Goal: Book appointment/travel/reservation

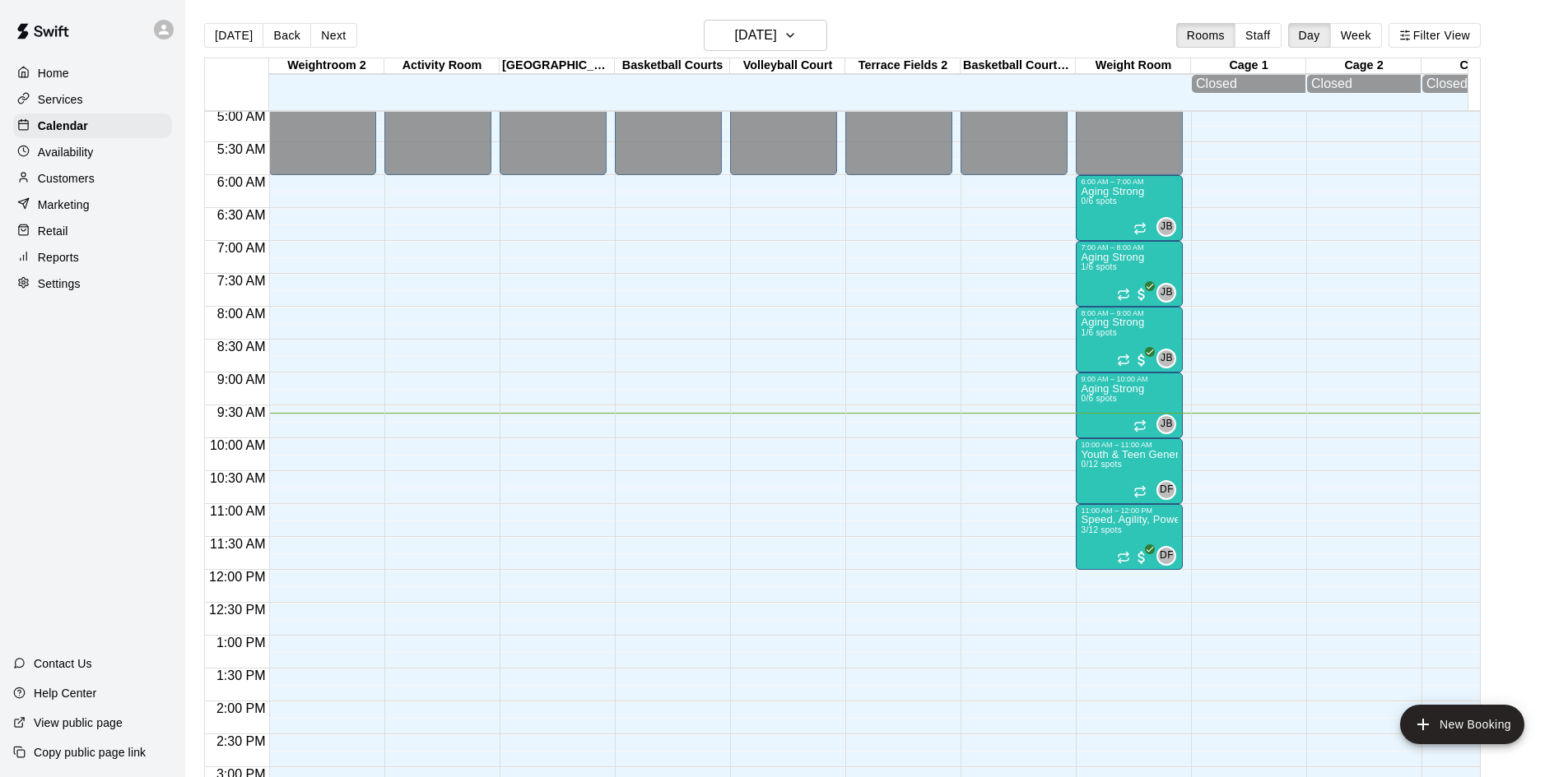
scroll to position [304, 0]
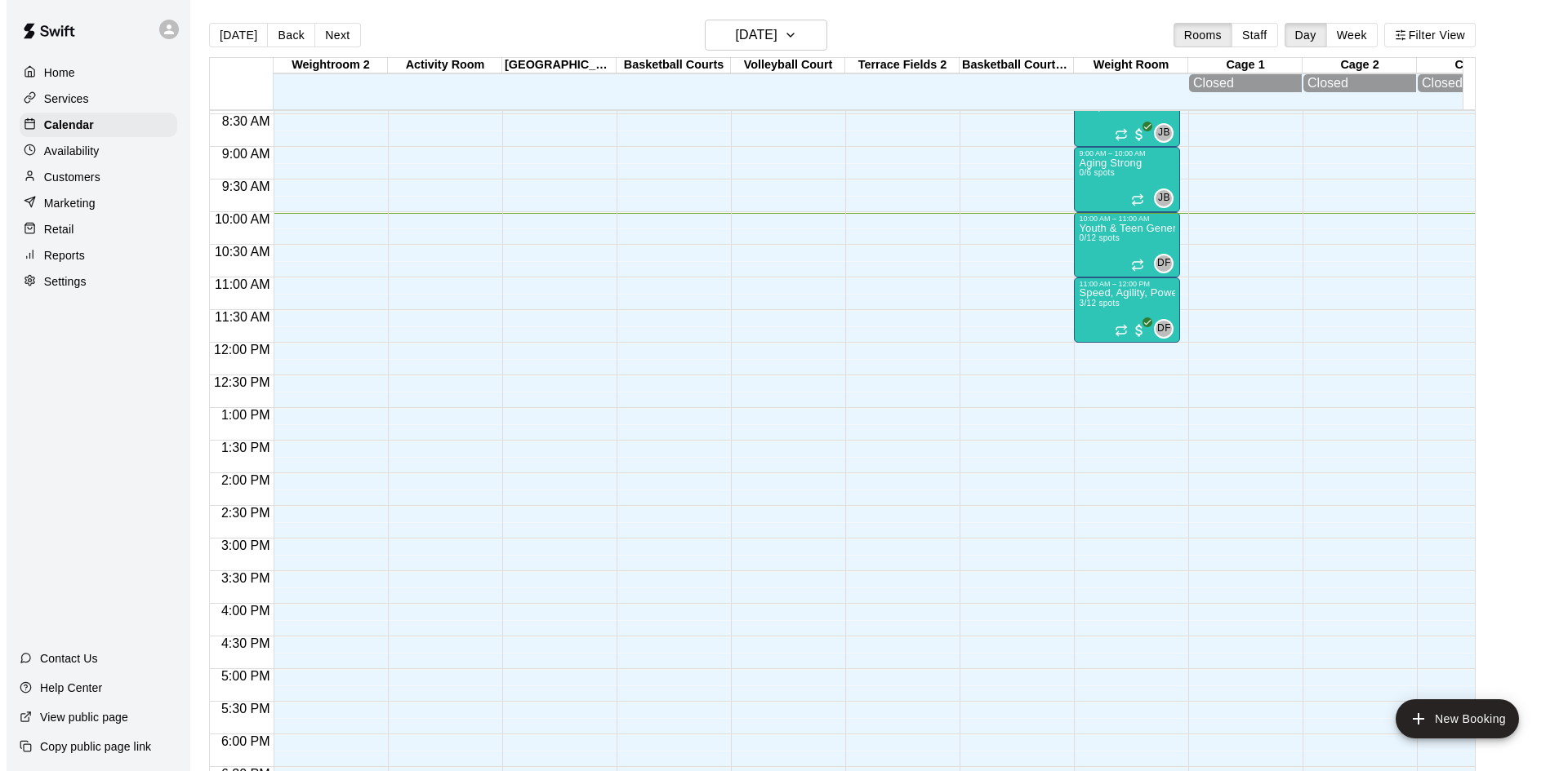
scroll to position [493, 0]
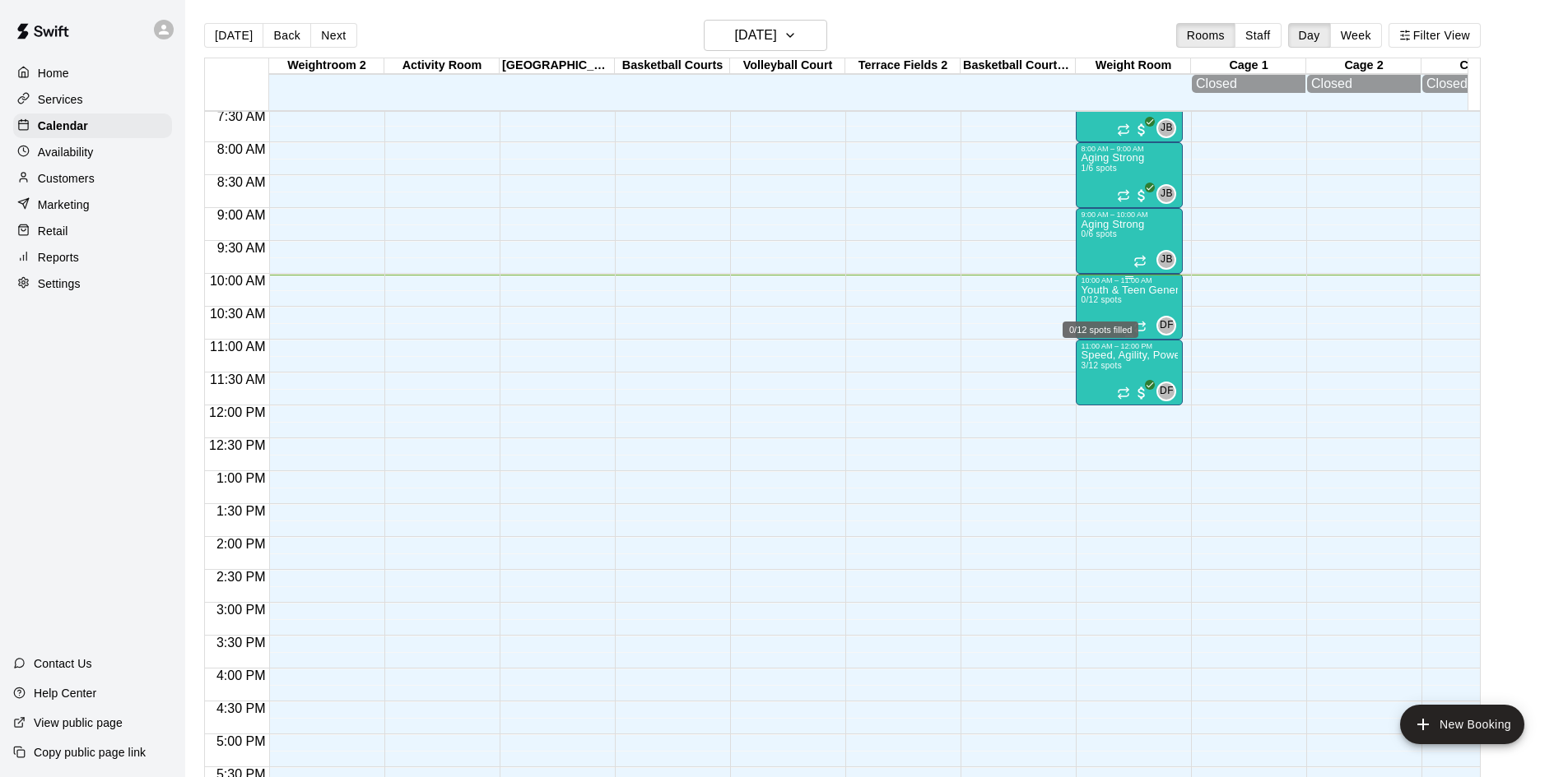
click at [1120, 304] on span "0/12 spots" at bounding box center [1101, 300] width 40 height 9
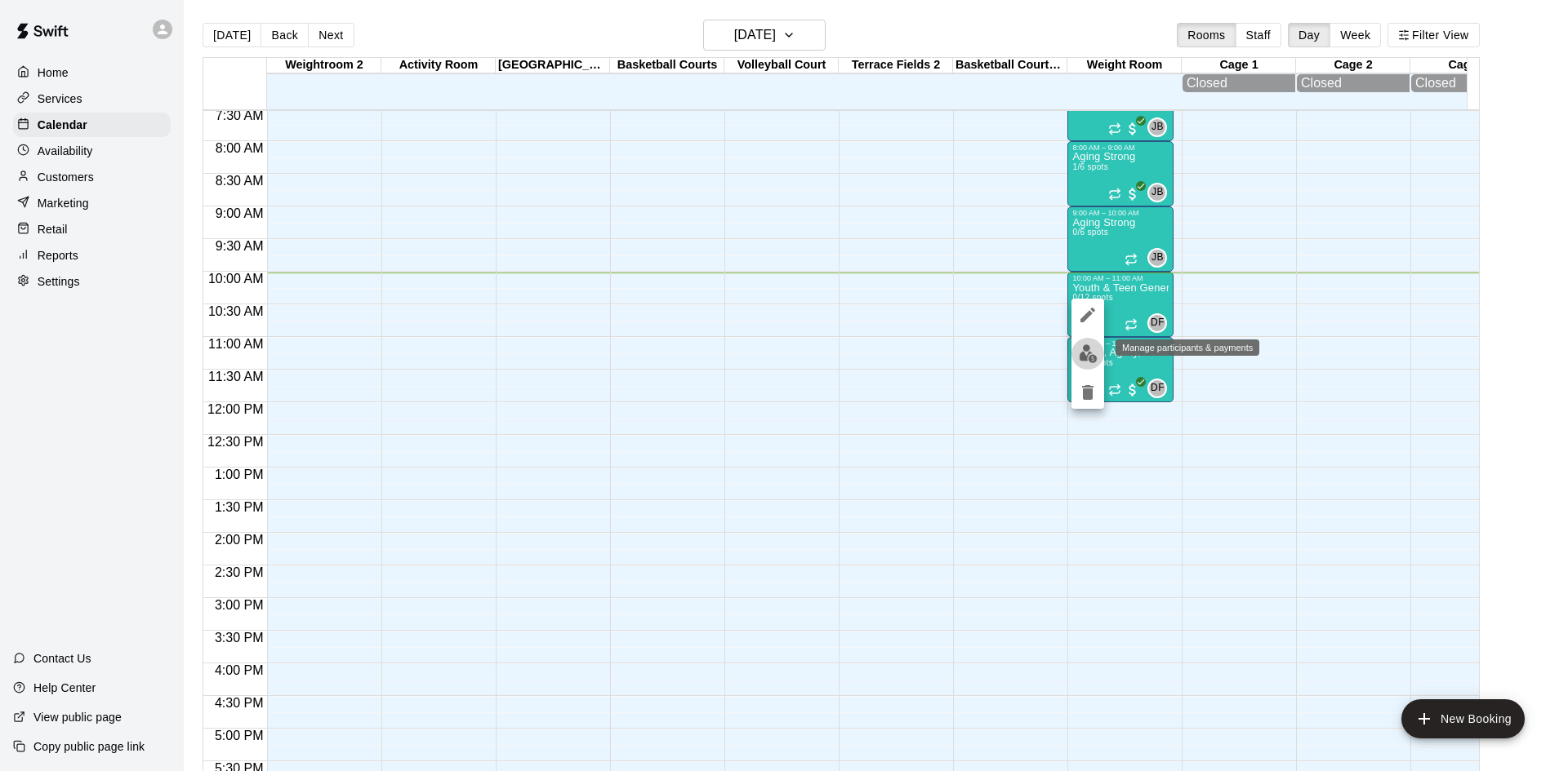
click at [1086, 351] on img "edit" at bounding box center [1088, 354] width 19 height 19
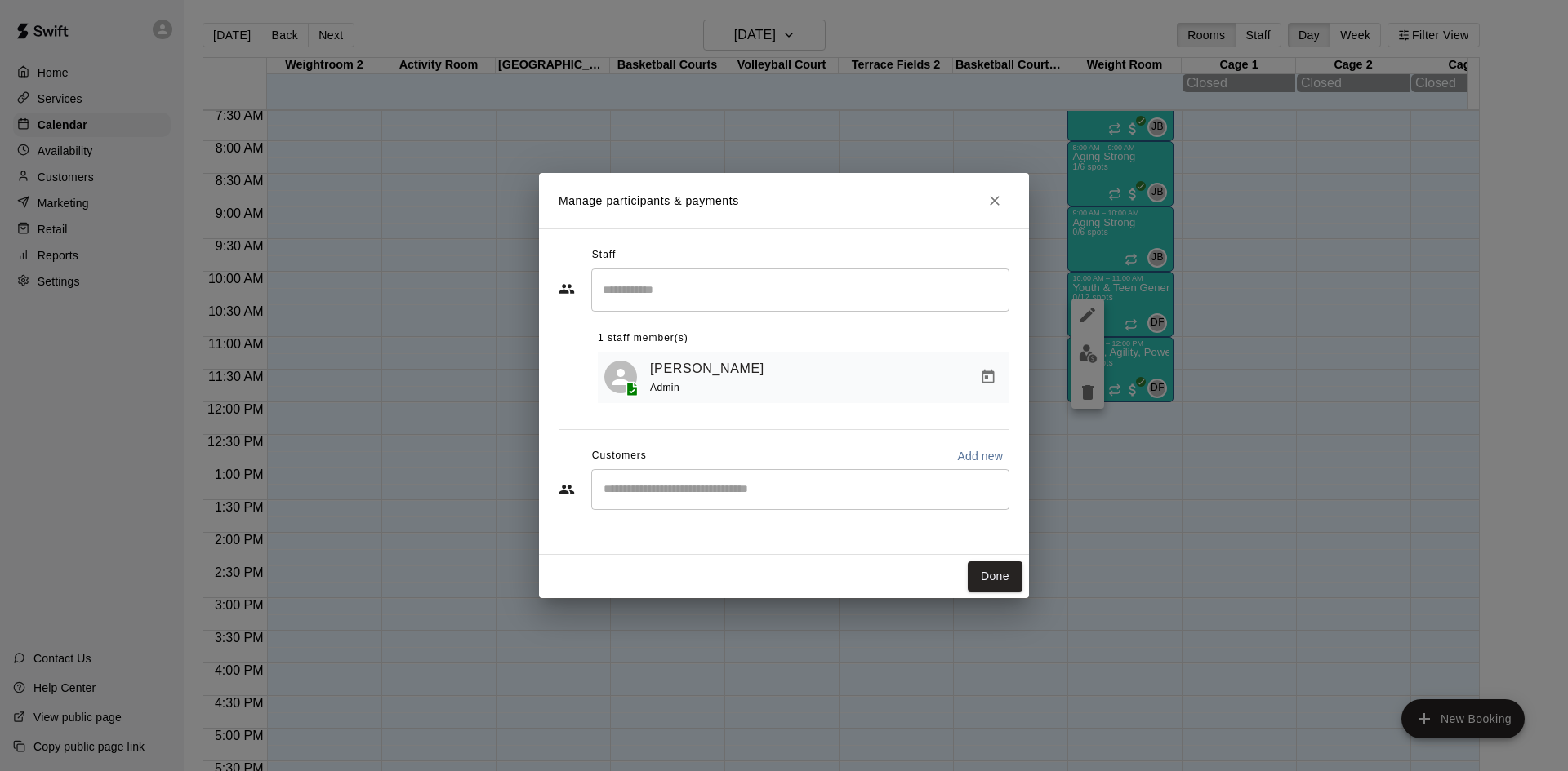
click at [742, 510] on div "​" at bounding box center [800, 489] width 418 height 41
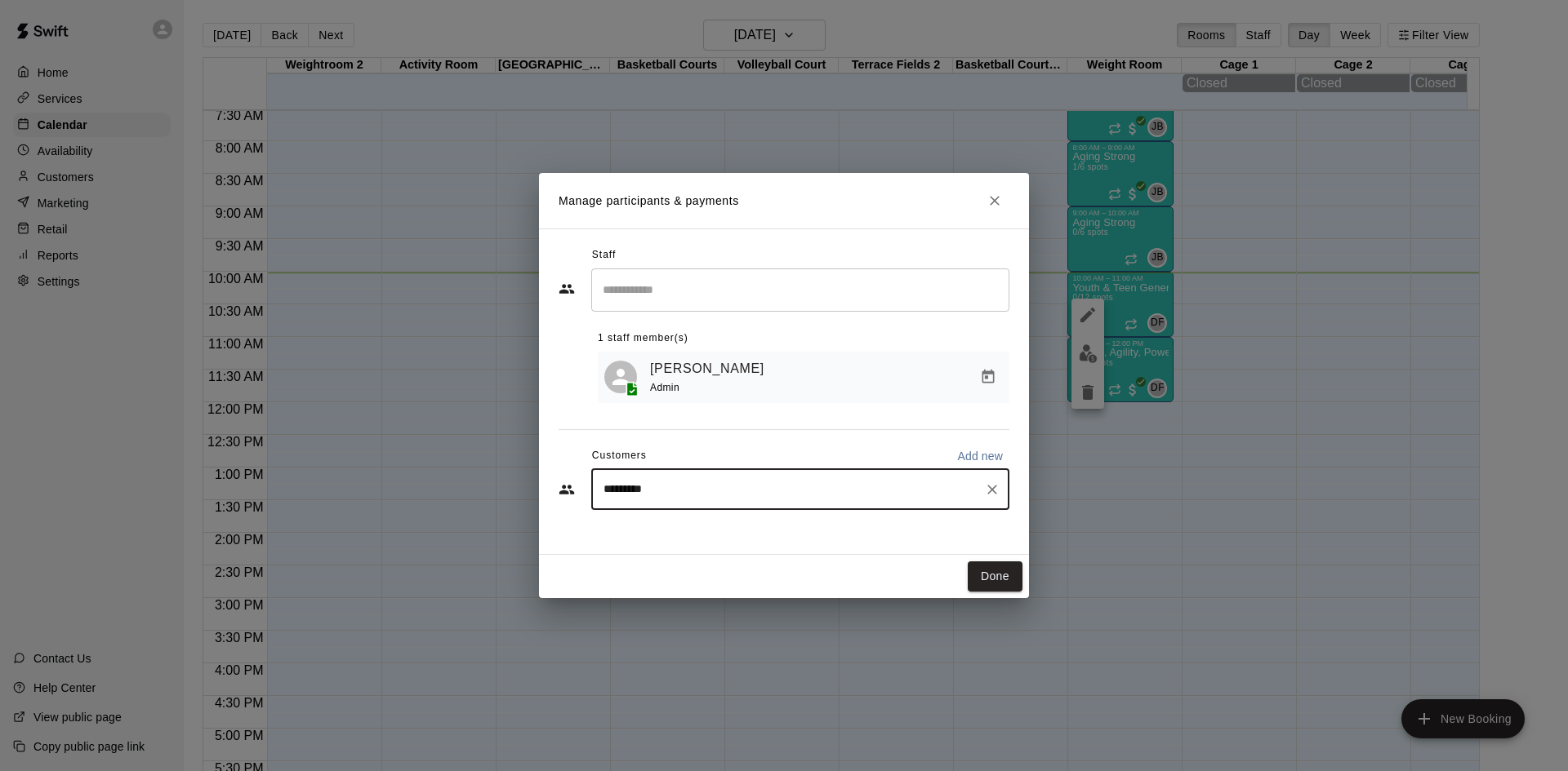
type input "**********"
click at [786, 531] on p "Student Power Membership (15th of Month)" at bounding box center [843, 529] width 188 height 14
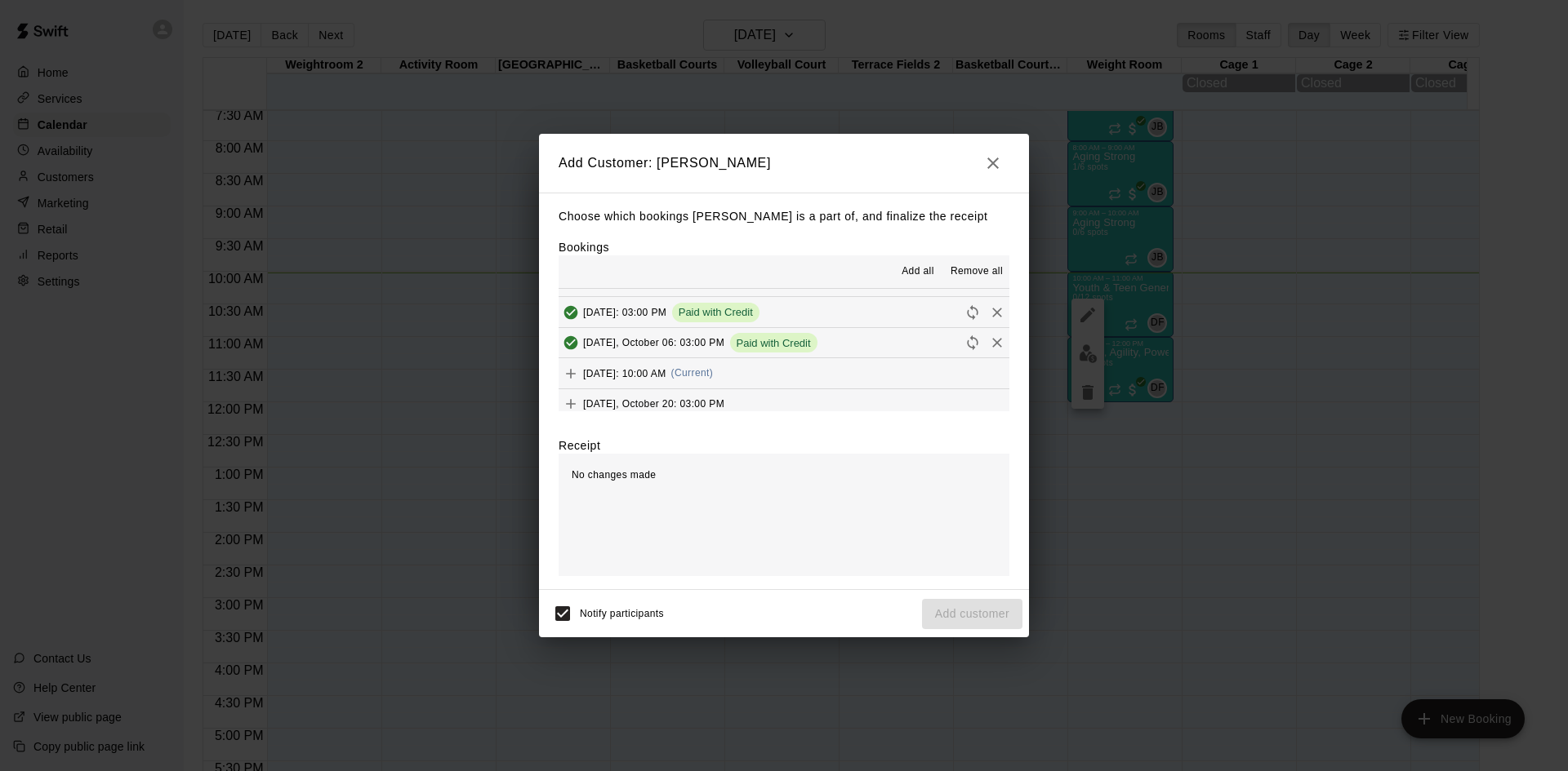
scroll to position [82, 0]
click at [777, 368] on button "Monday, October 13: 10:00 AM (Current)" at bounding box center [784, 376] width 451 height 30
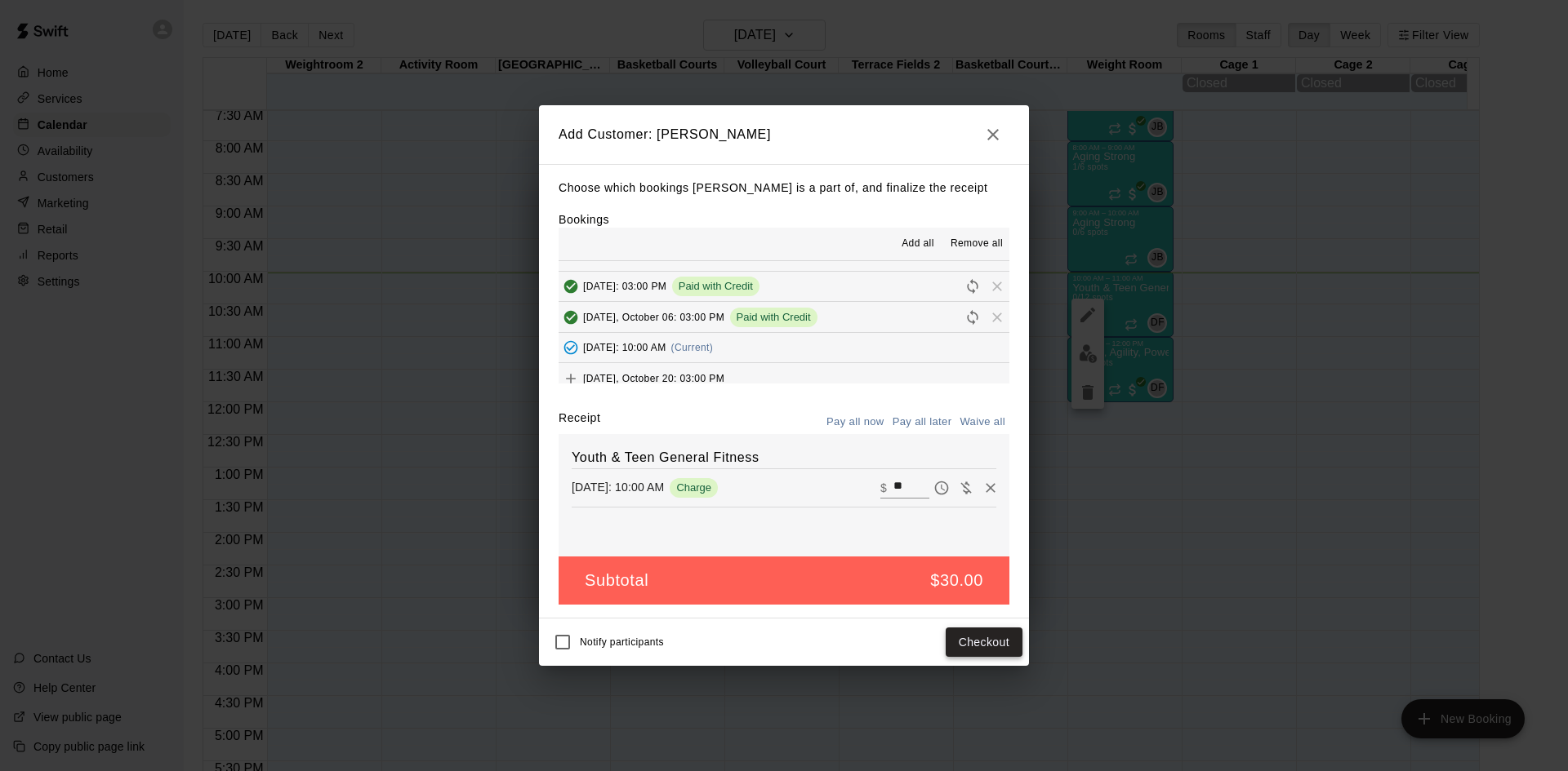
click at [957, 634] on button "Checkout" at bounding box center [984, 643] width 76 height 30
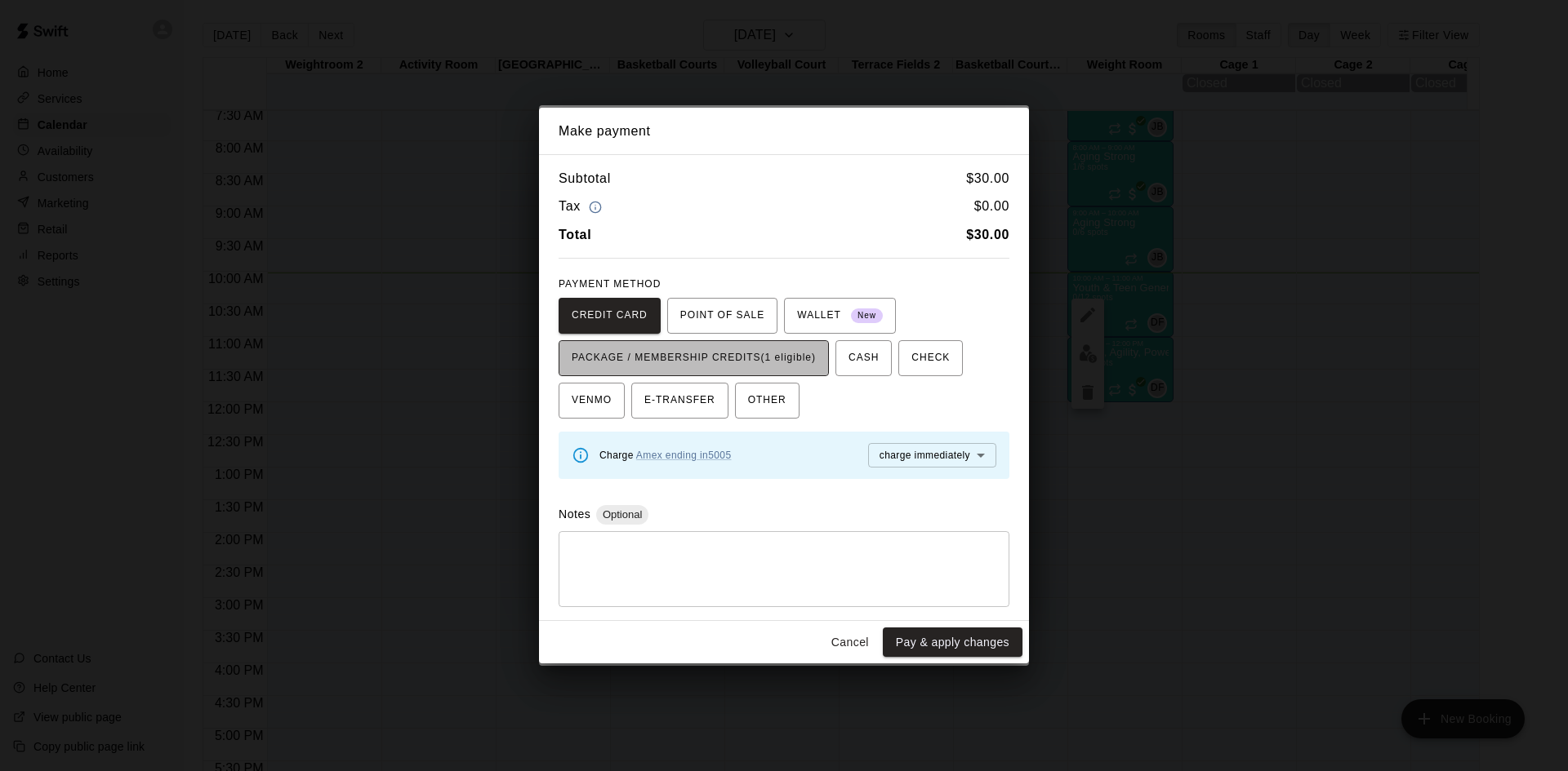
click at [755, 347] on span "PACKAGE / MEMBERSHIP CREDITS (1 eligible)" at bounding box center [693, 358] width 244 height 26
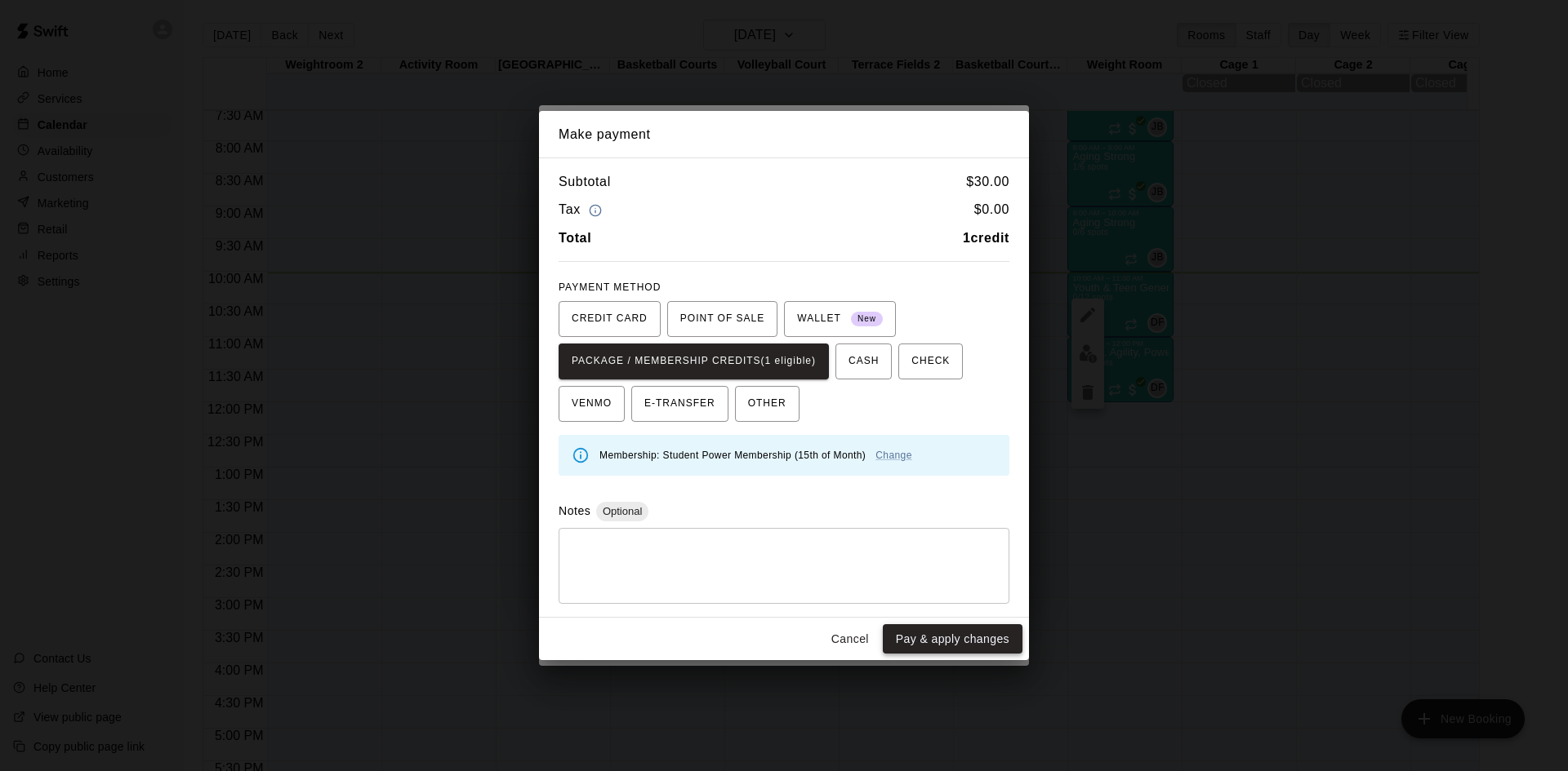
click at [944, 632] on button "Pay & apply changes" at bounding box center [952, 639] width 140 height 30
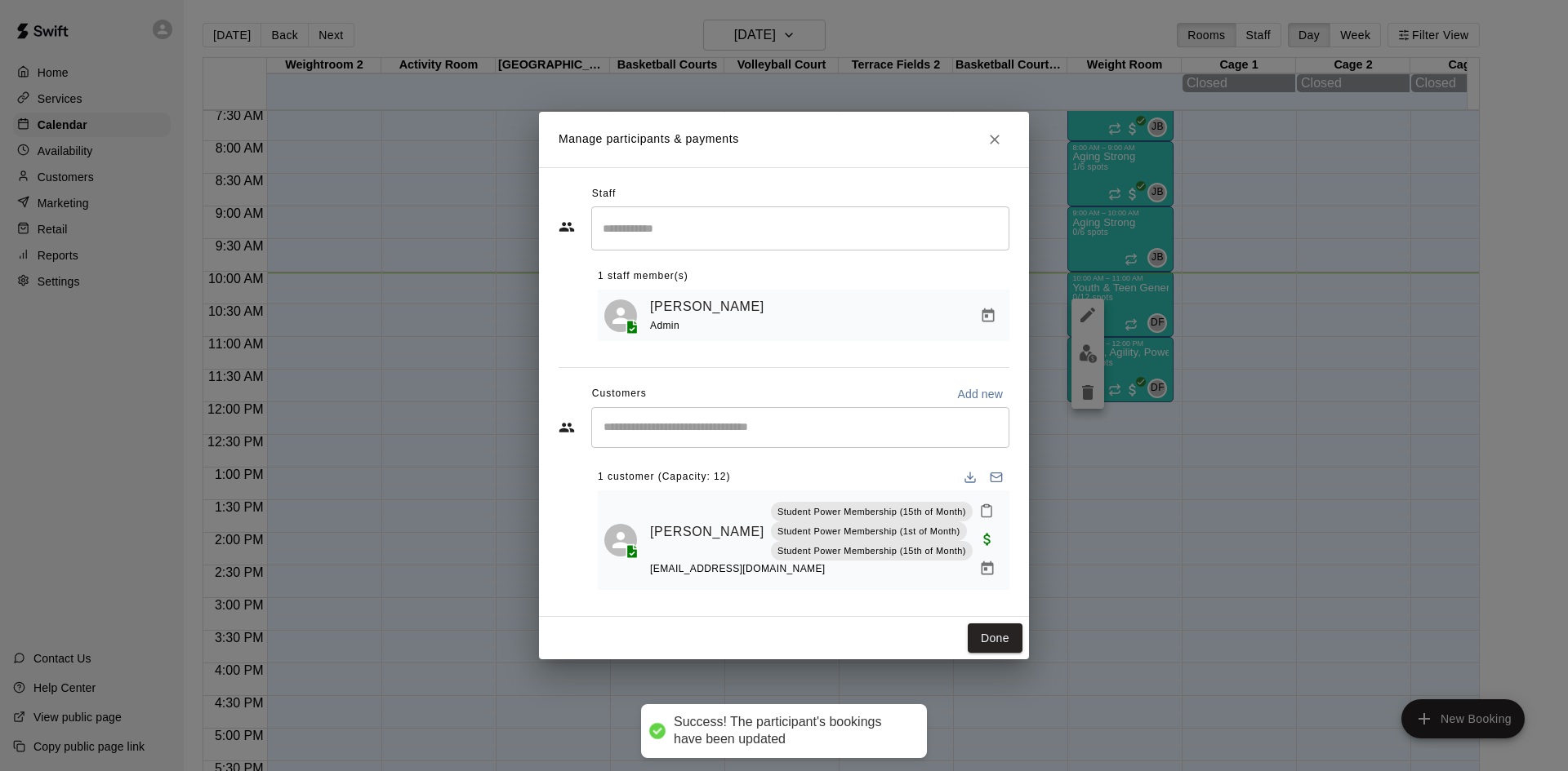
click at [783, 426] on input "Start typing to search customers..." at bounding box center [800, 428] width 403 height 16
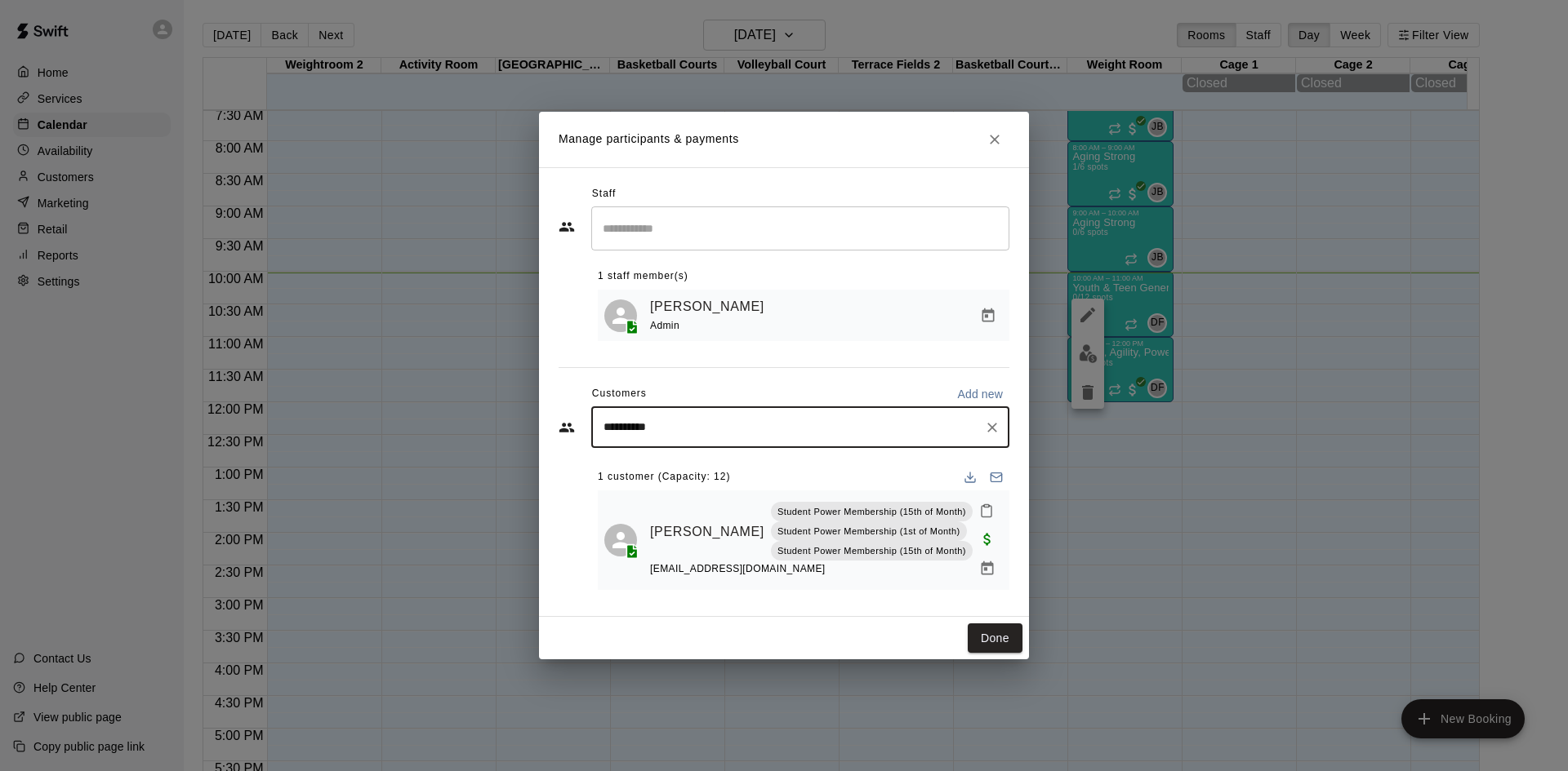
click at [746, 432] on input "**********" at bounding box center [788, 428] width 379 height 16
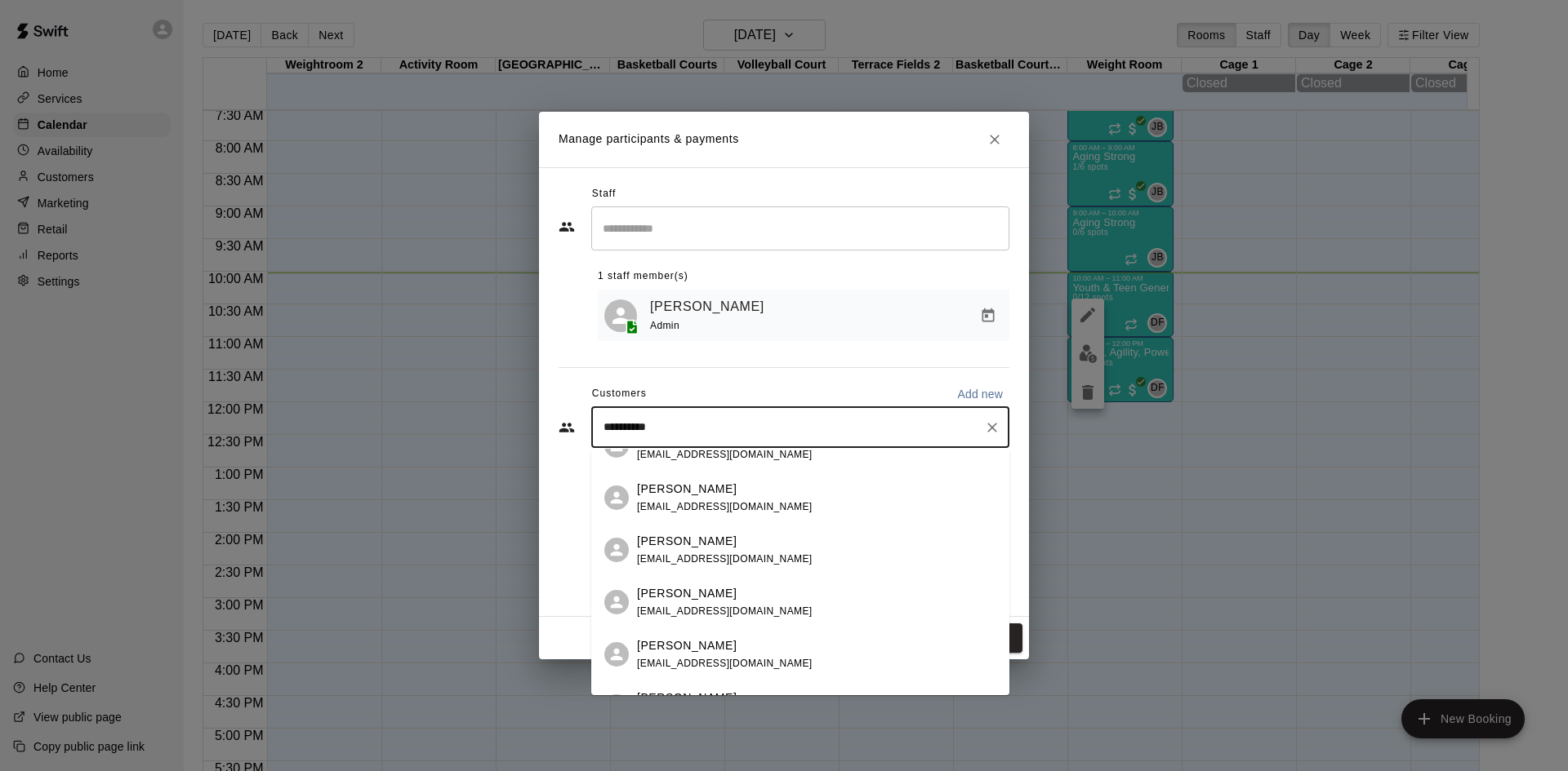
click at [750, 433] on input "**********" at bounding box center [788, 428] width 379 height 16
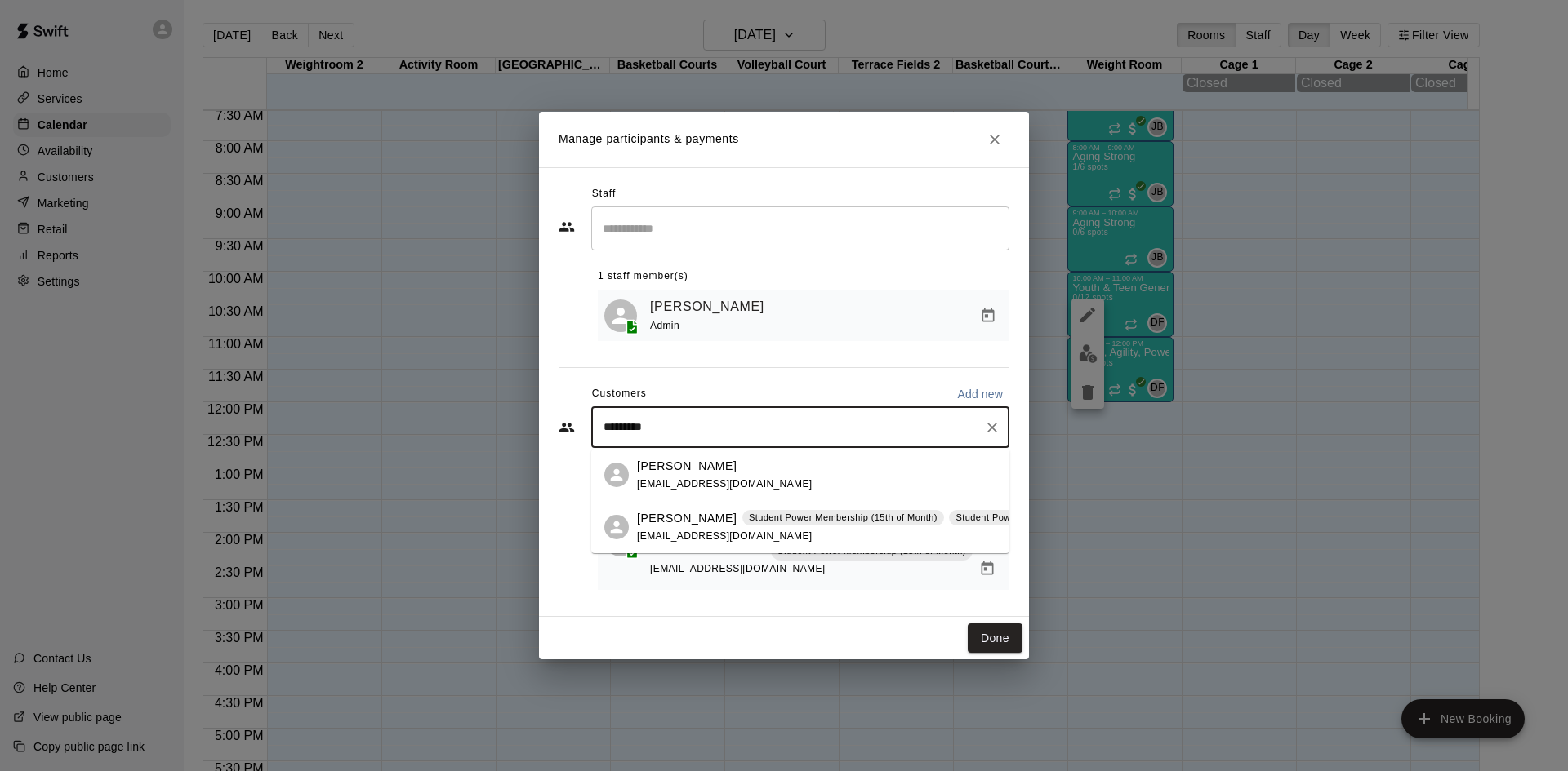
scroll to position [0, 0]
type input "**********"
click at [744, 508] on div "Jack Baker Student Power Membership (15th of Month) Student Power Membership (1…" at bounding box center [800, 527] width 418 height 52
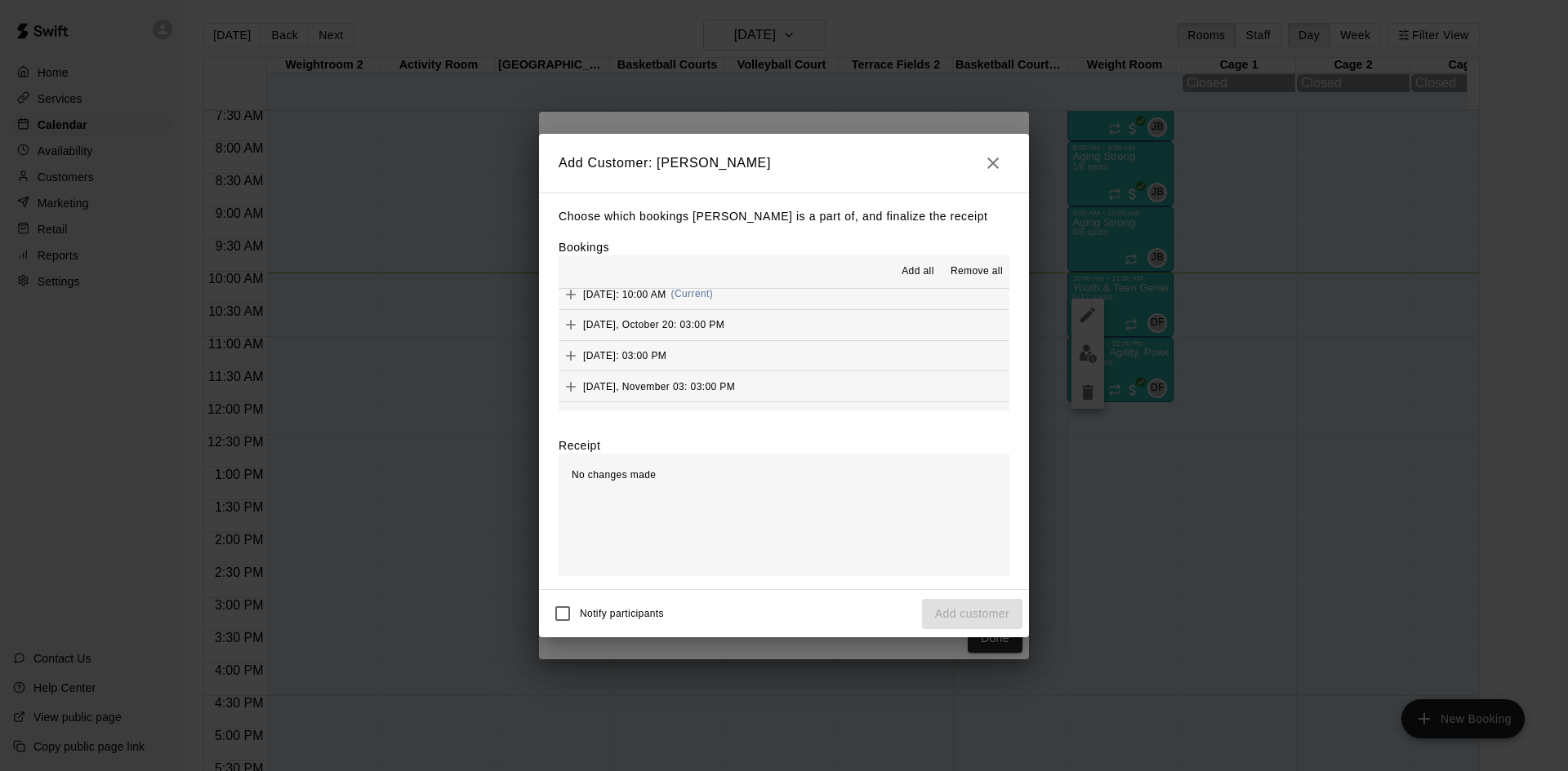
scroll to position [82, 0]
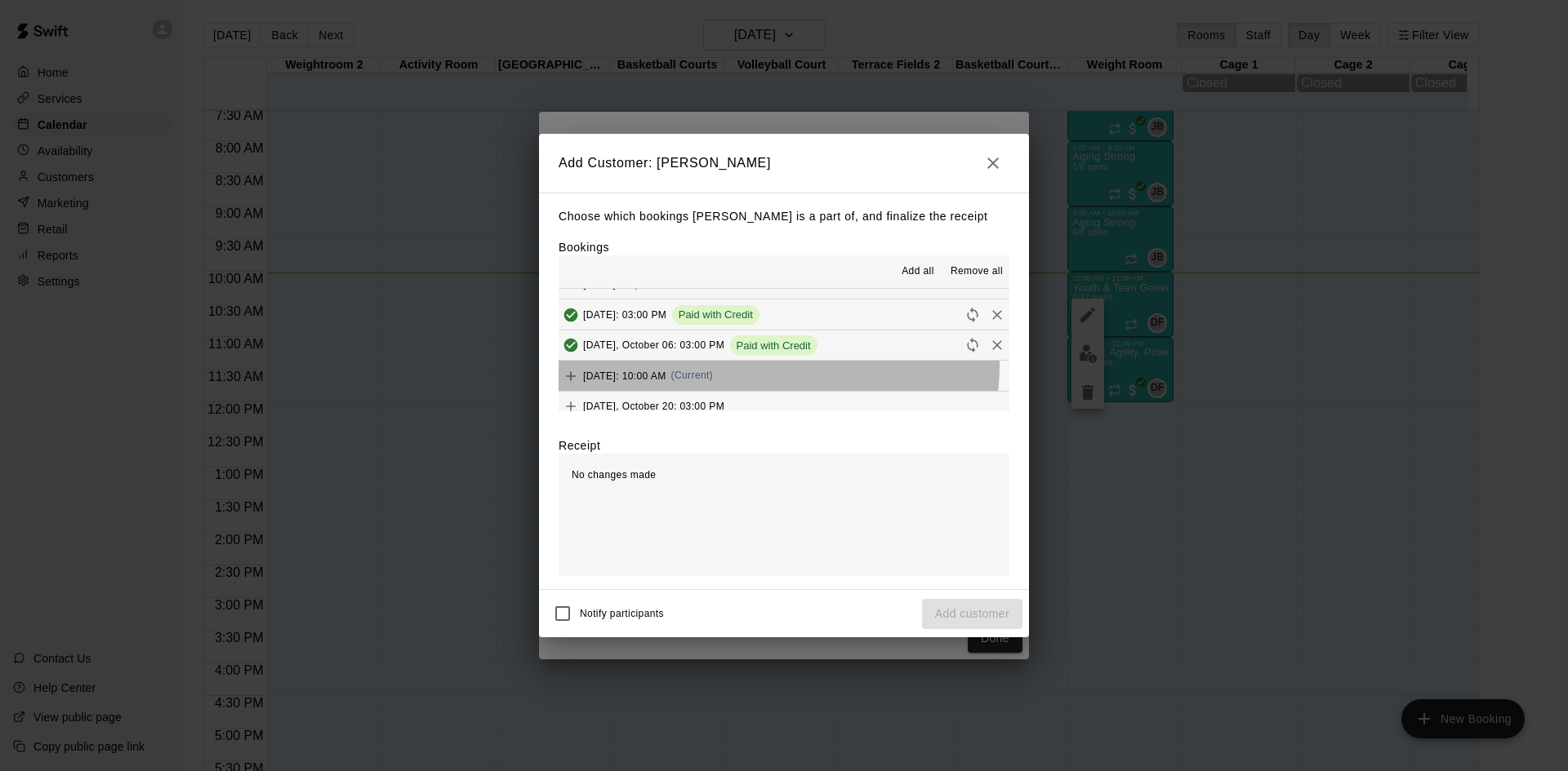
click at [713, 365] on div "Monday, October 13: 10:00 AM (Current)" at bounding box center [636, 376] width 154 height 24
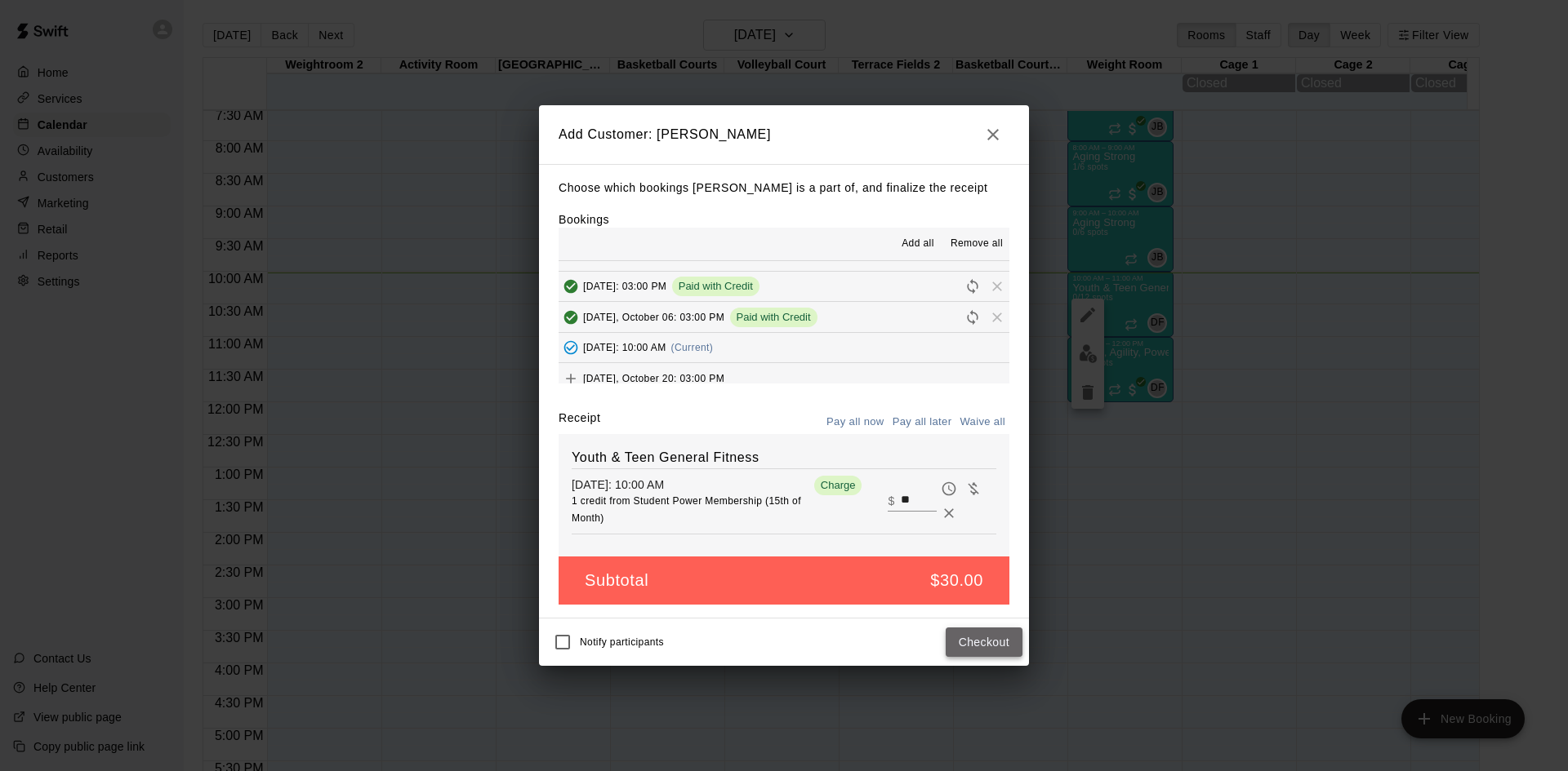
click at [970, 634] on button "Checkout" at bounding box center [984, 643] width 76 height 30
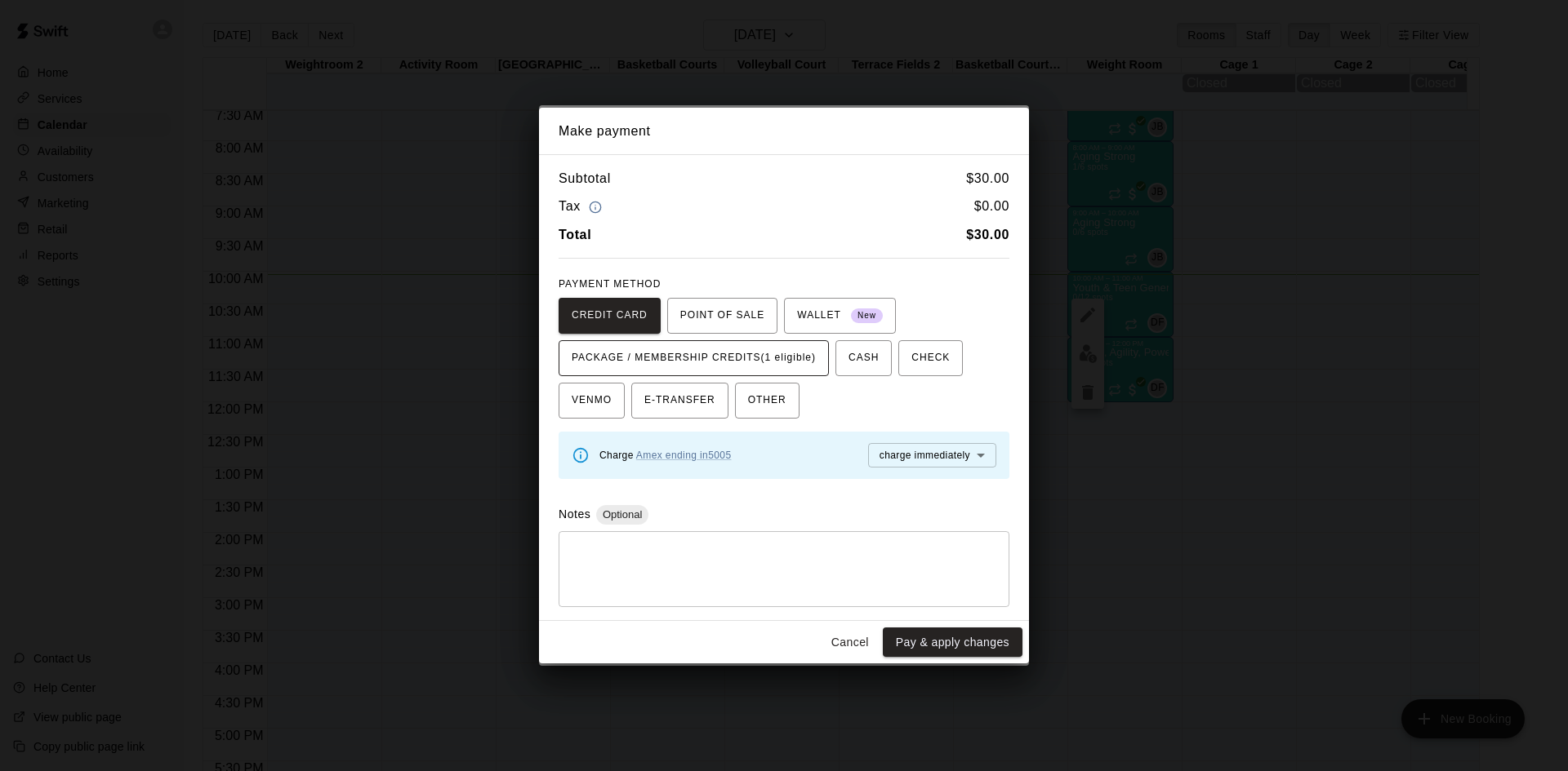
click at [720, 360] on span "PACKAGE / MEMBERSHIP CREDITS (1 eligible)" at bounding box center [693, 358] width 244 height 26
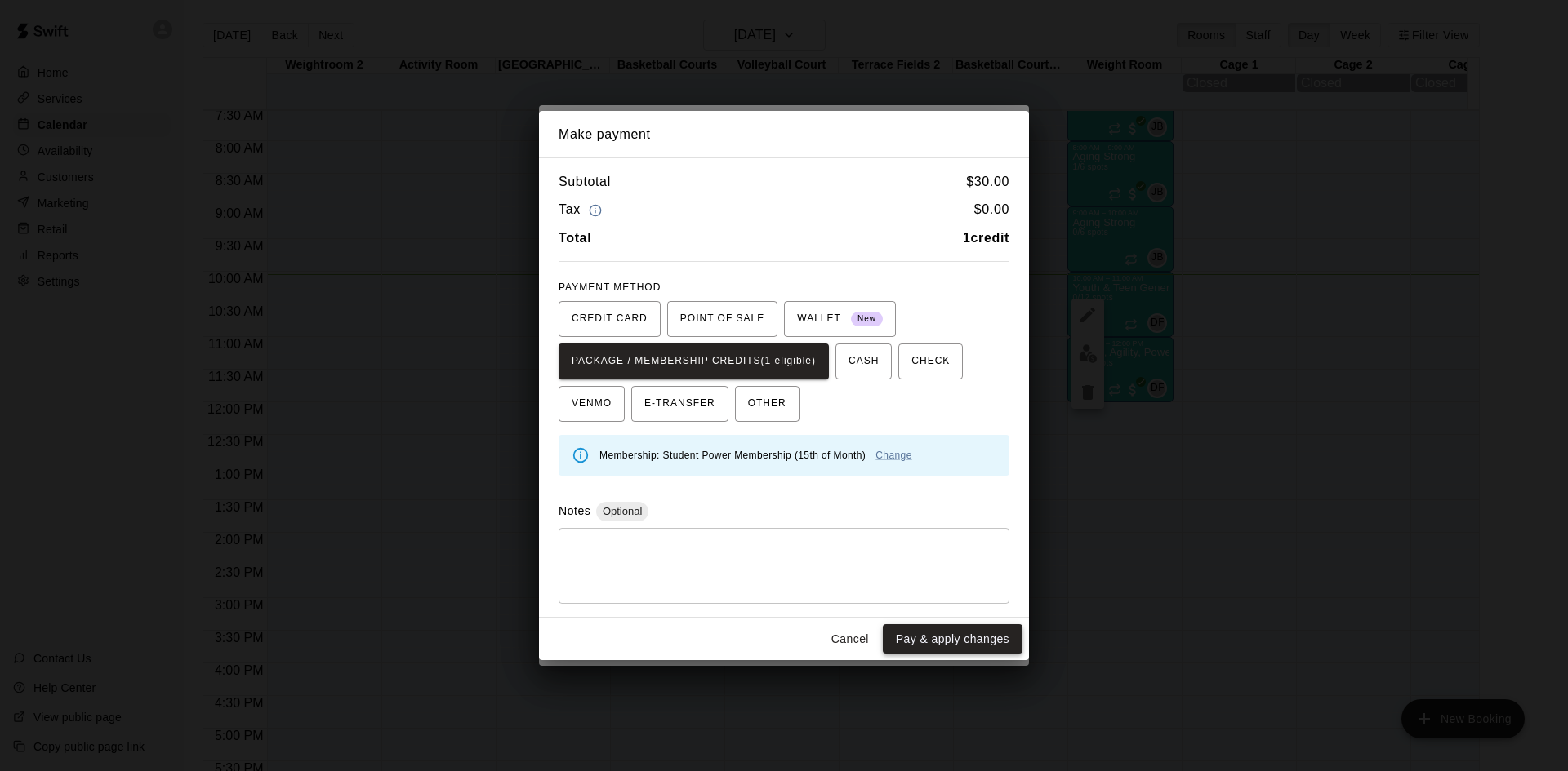
click at [924, 644] on button "Pay & apply changes" at bounding box center [952, 639] width 140 height 30
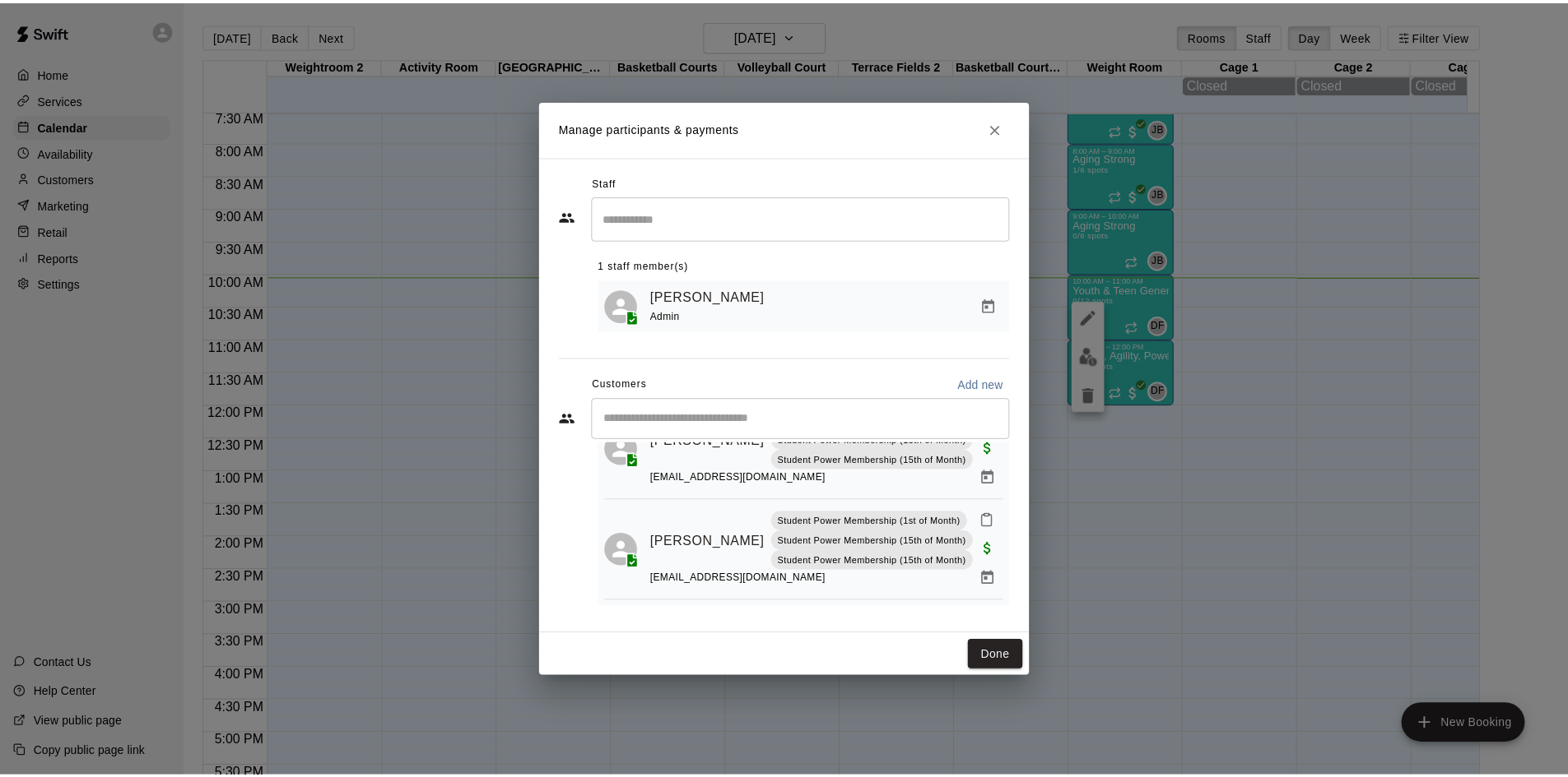
scroll to position [84, 0]
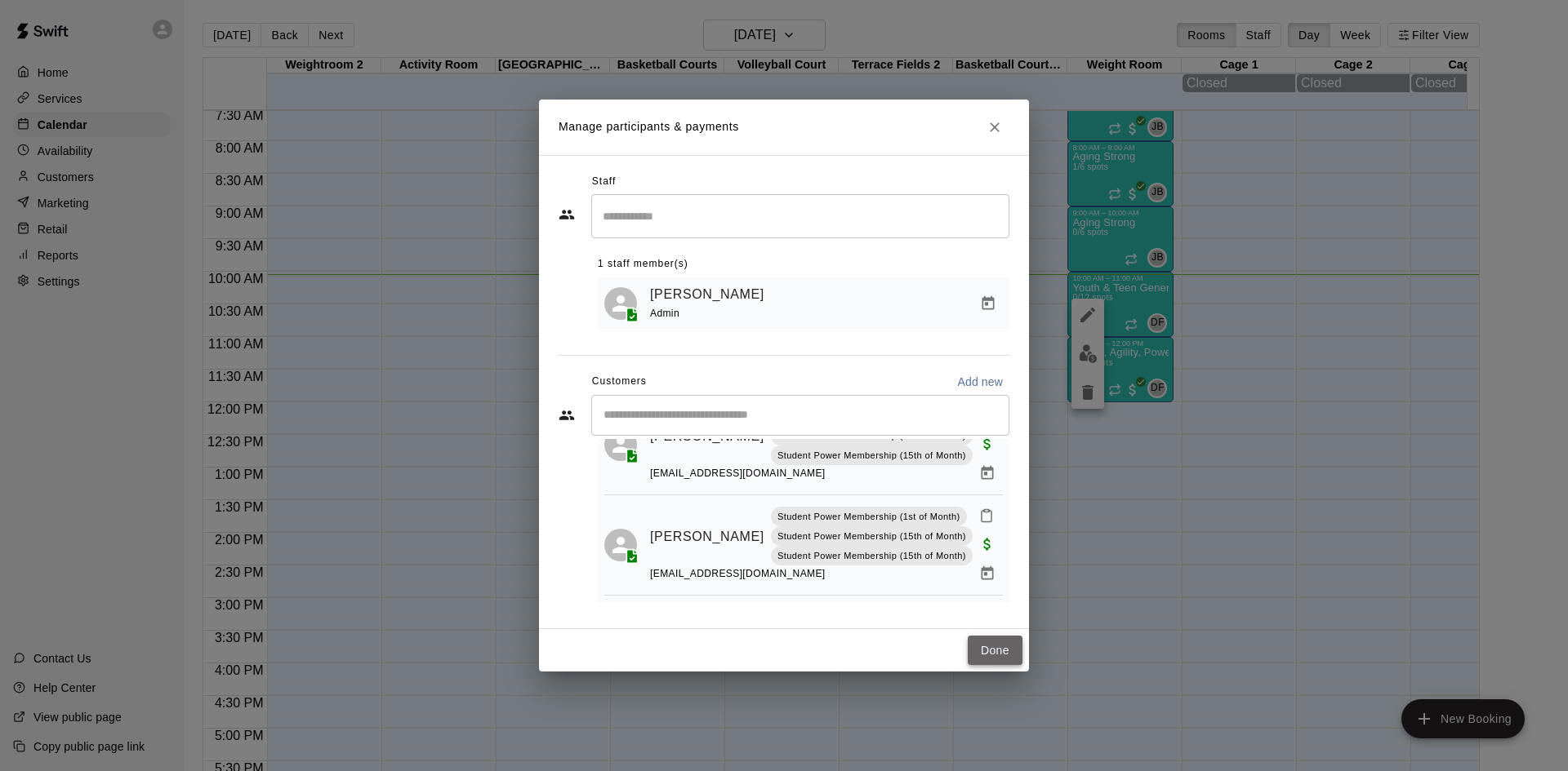
click at [991, 650] on button "Done" at bounding box center [994, 650] width 55 height 30
